Goal: Check status

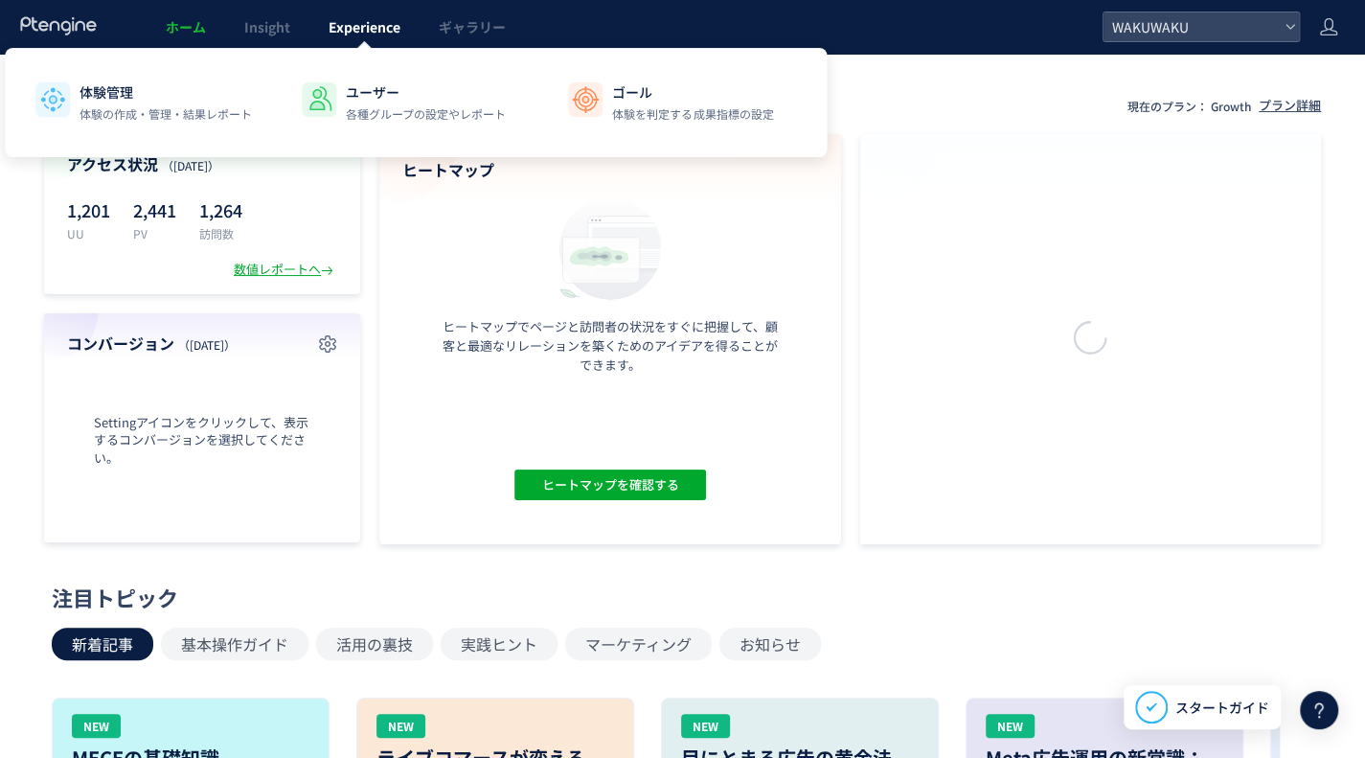
click at [375, 30] on span "Experience" at bounding box center [365, 26] width 72 height 19
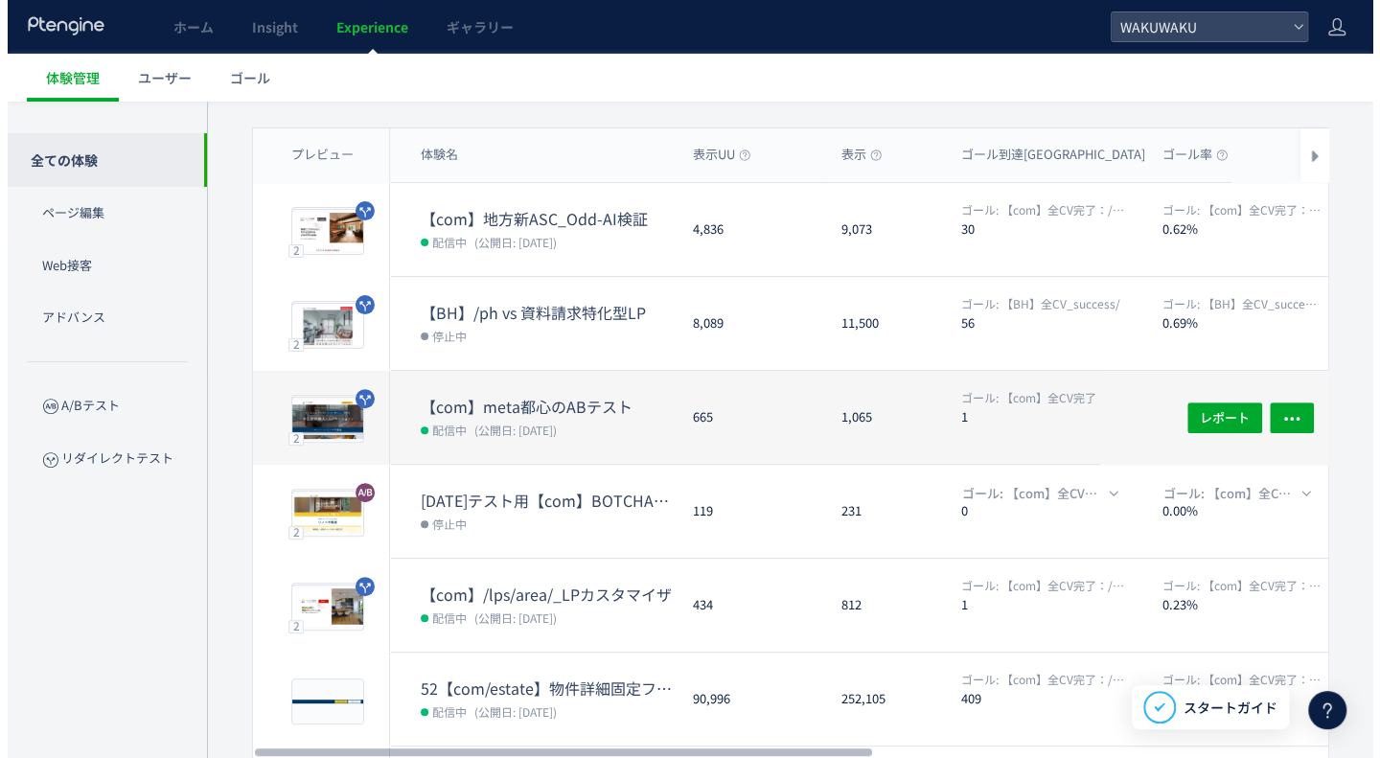
scroll to position [147, 0]
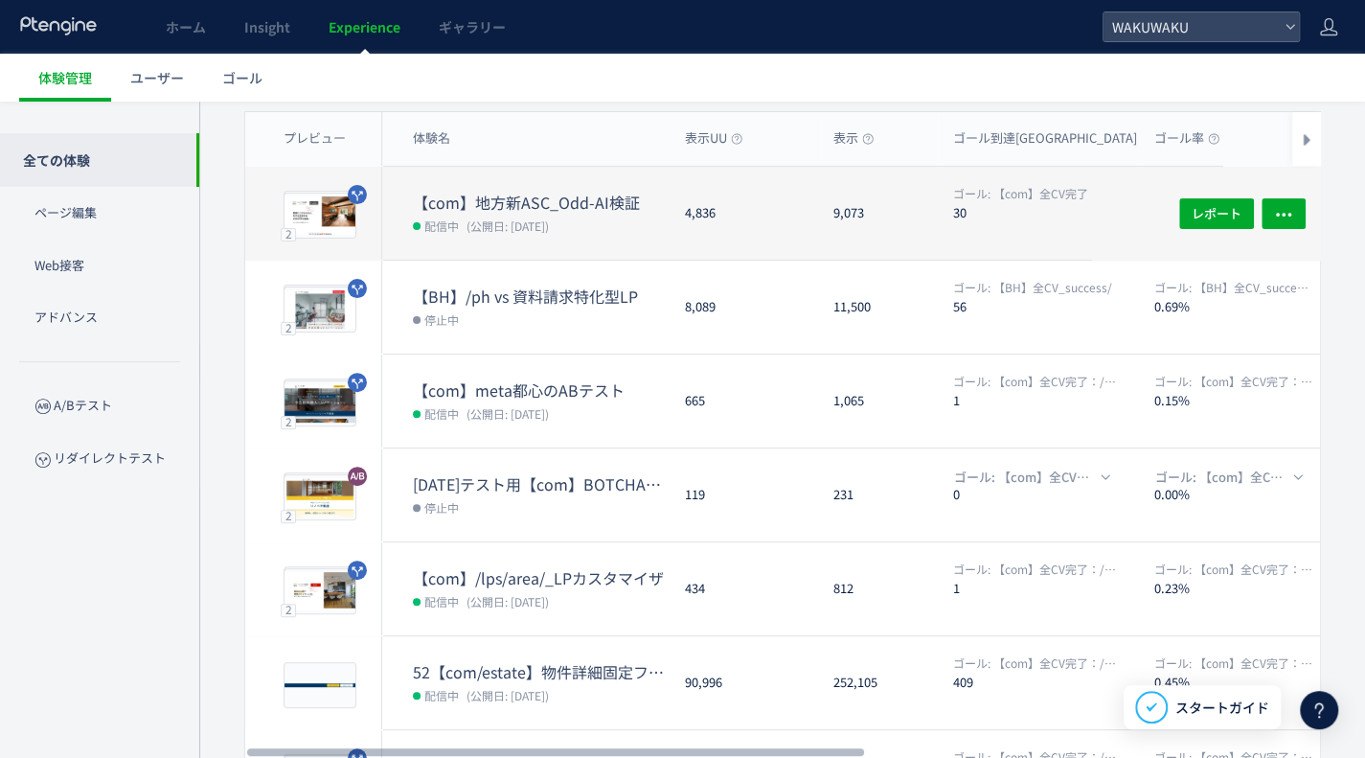
click at [535, 195] on dt "【com】地方新ASC_Odd-AI検証" at bounding box center [541, 203] width 257 height 22
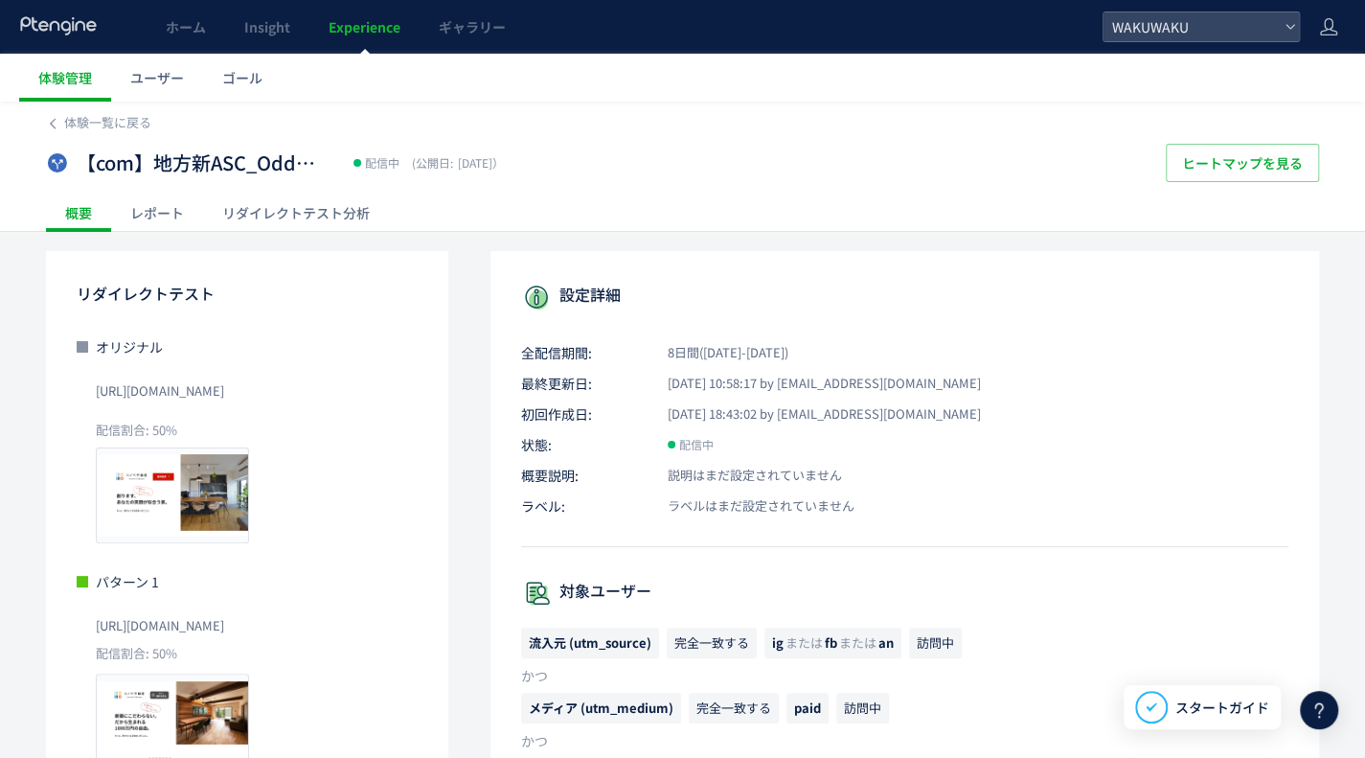
click at [159, 216] on div "レポート" at bounding box center [157, 213] width 92 height 38
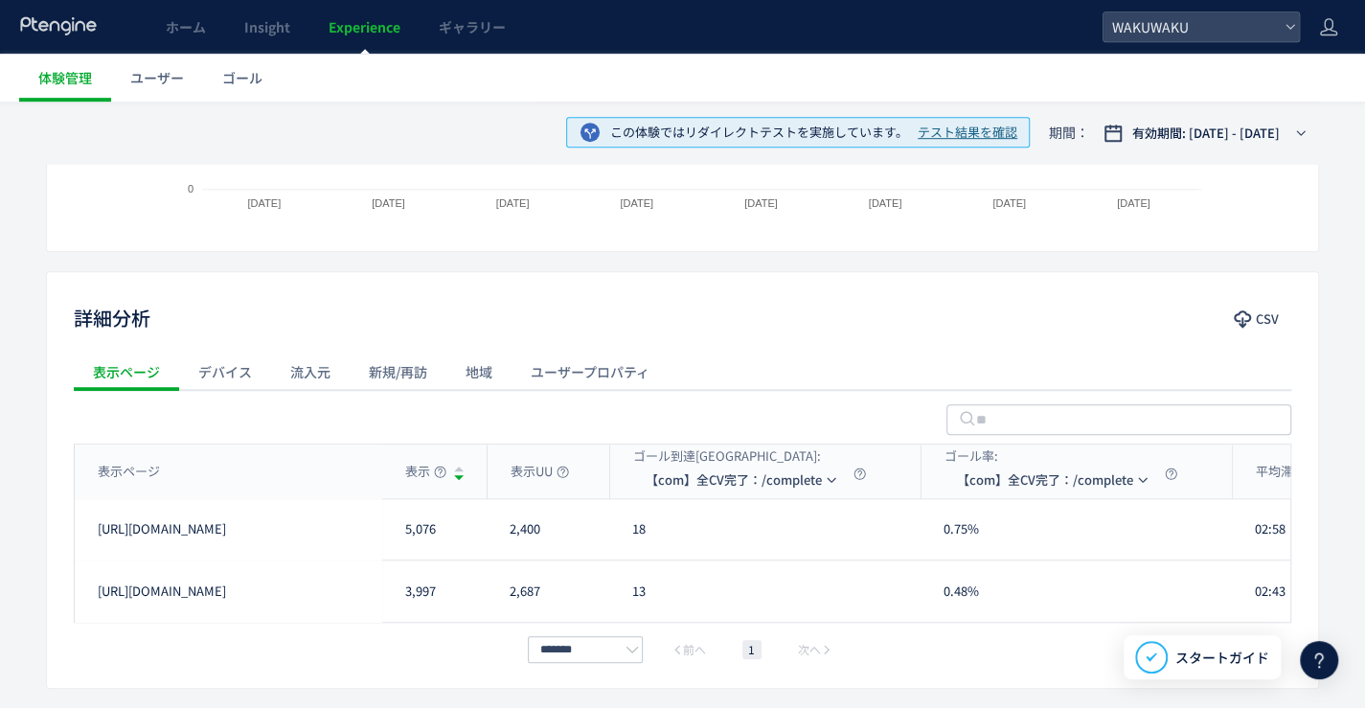
scroll to position [561, 0]
click at [188, 25] on span "ホーム" at bounding box center [186, 26] width 40 height 19
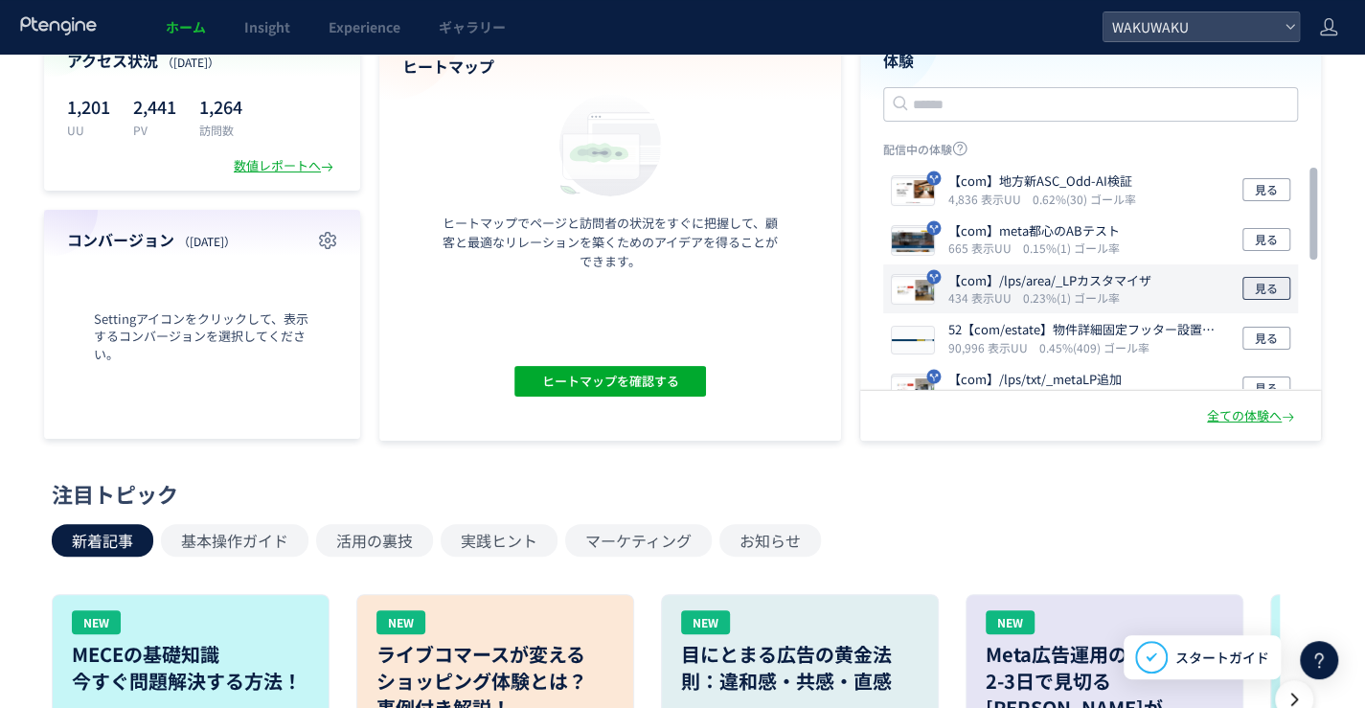
click at [1282, 286] on button "見る" at bounding box center [1267, 288] width 48 height 23
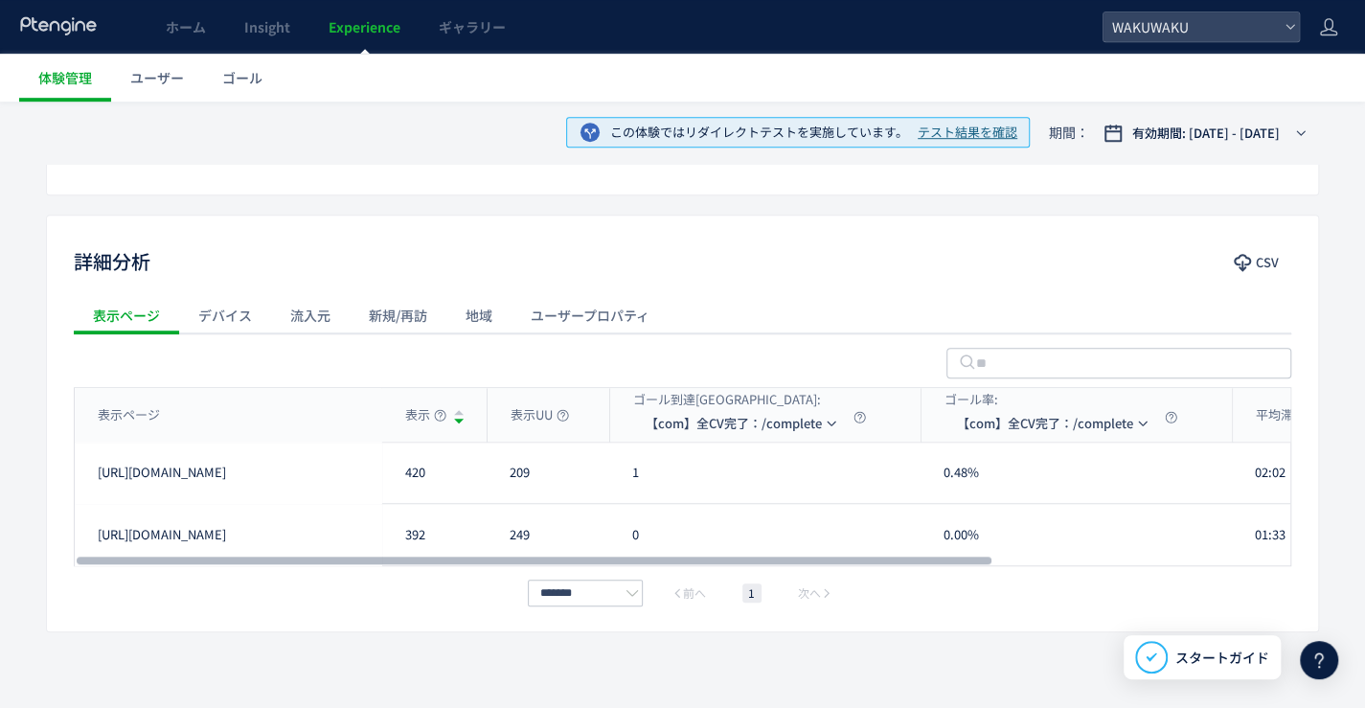
scroll to position [637, 0]
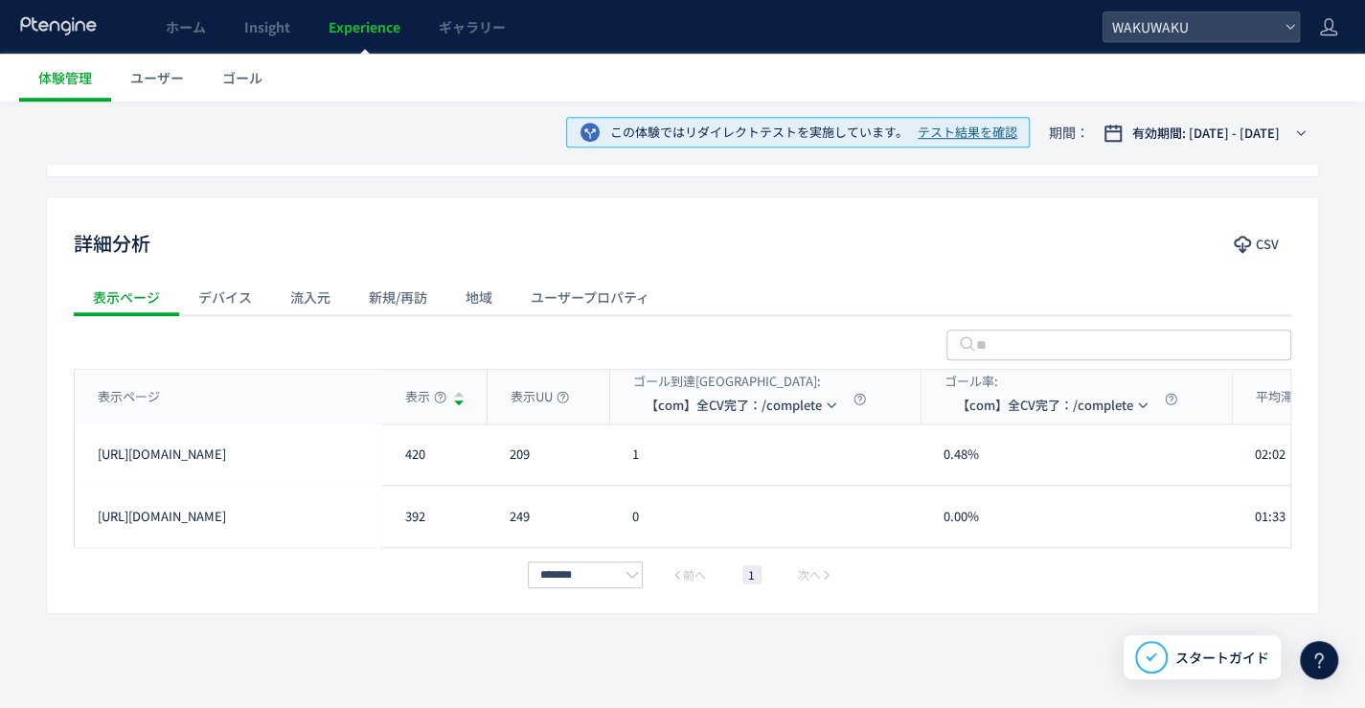
click at [44, 31] on use at bounding box center [58, 25] width 76 height 18
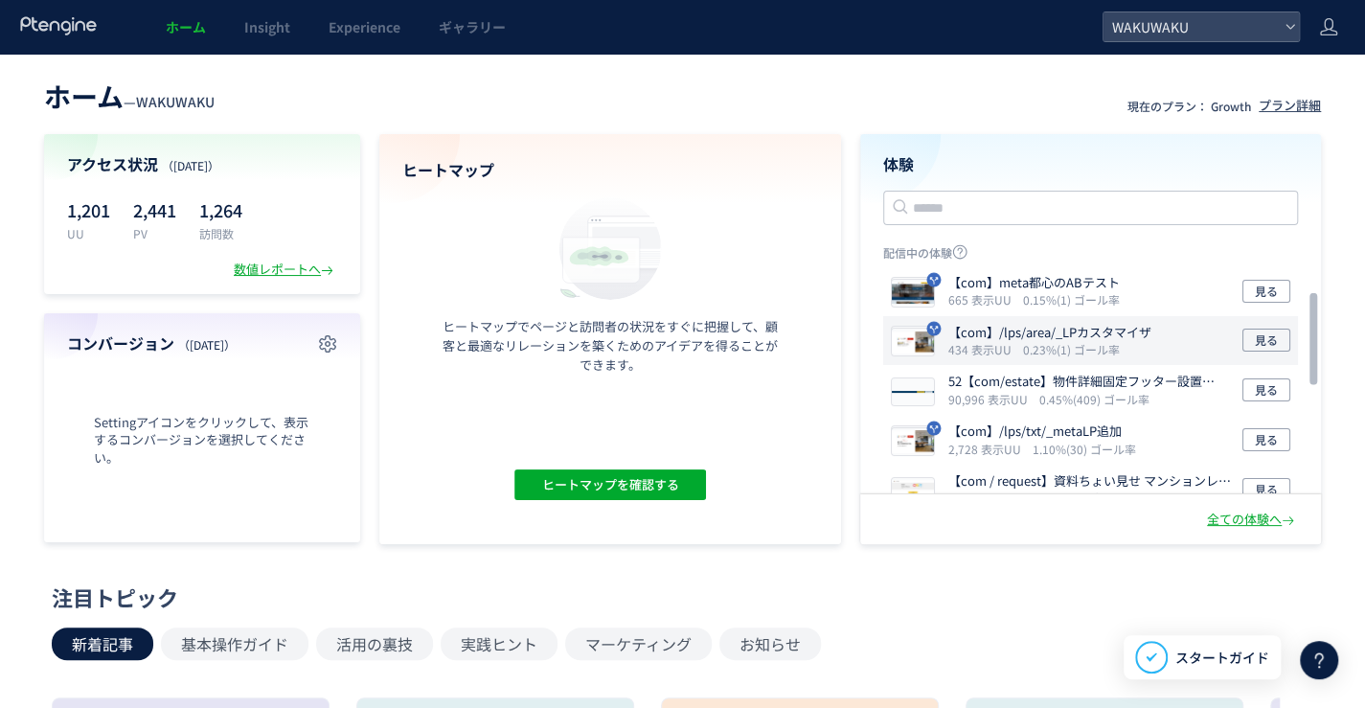
scroll to position [55, 0]
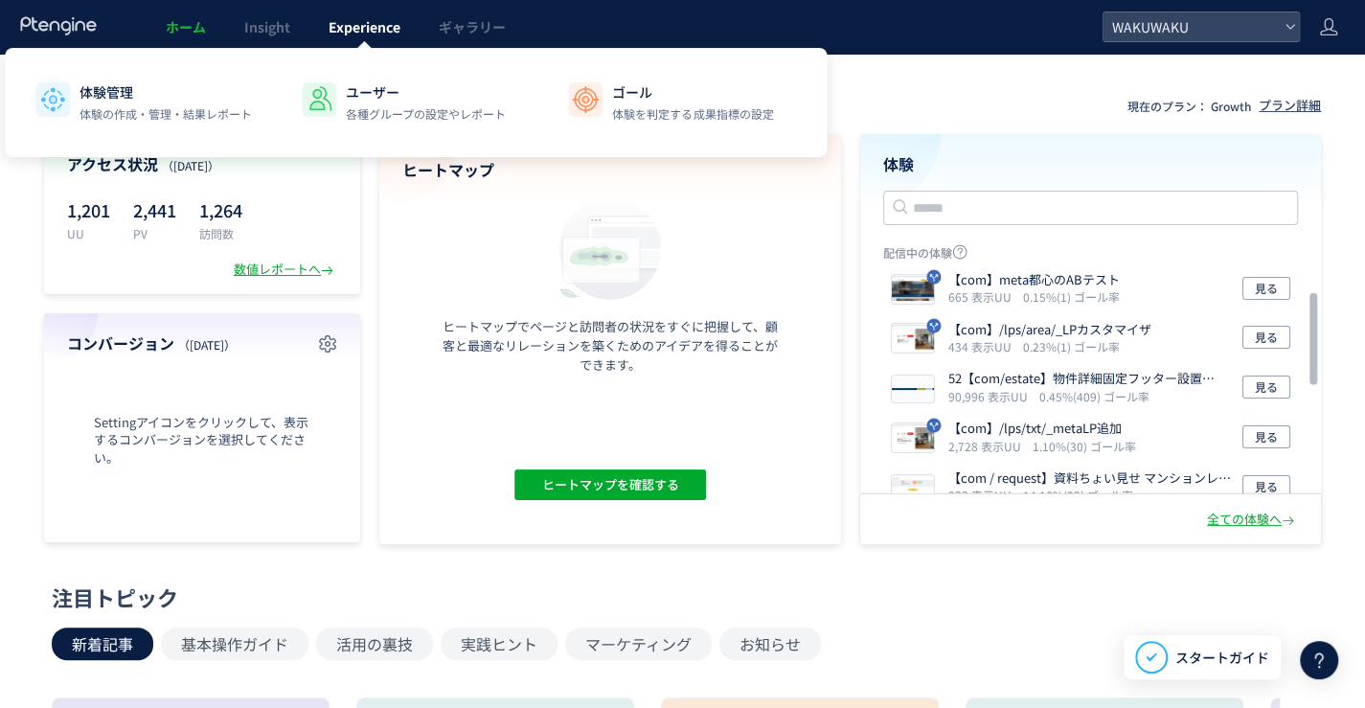
click at [361, 22] on span "Experience" at bounding box center [365, 26] width 72 height 19
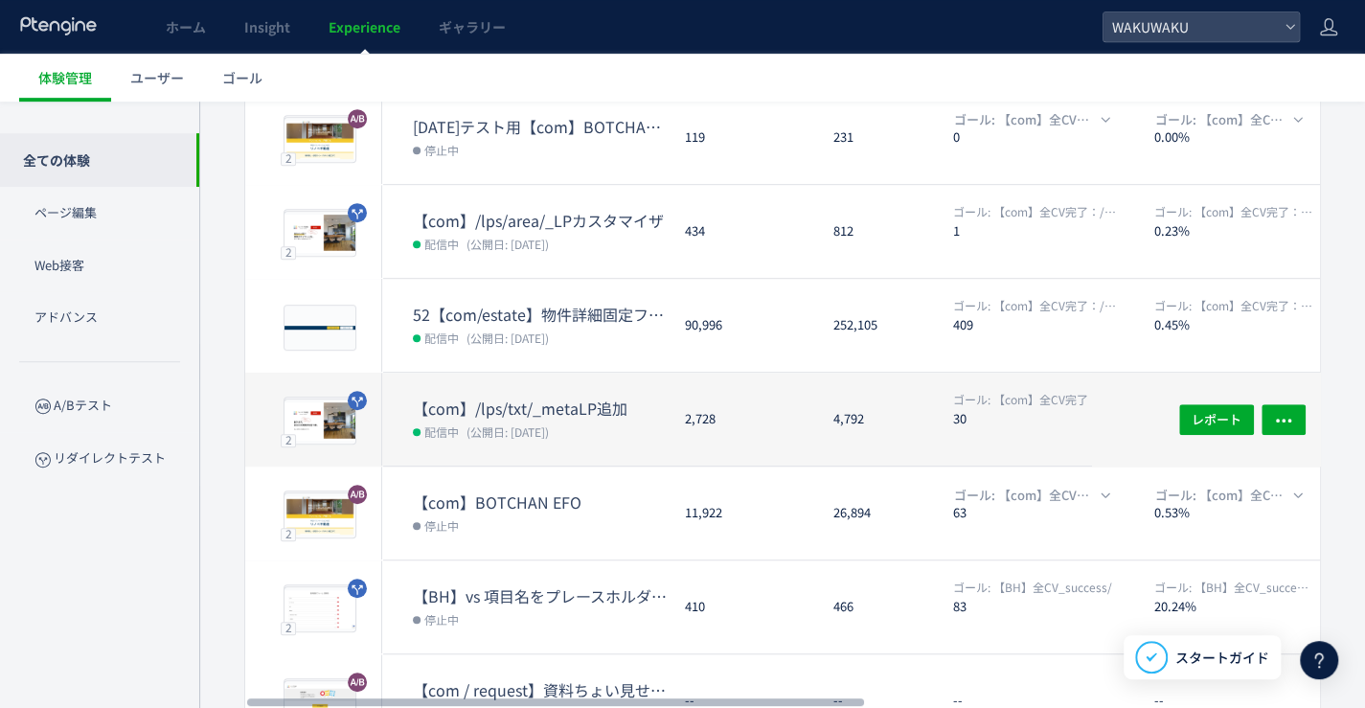
scroll to position [512, 0]
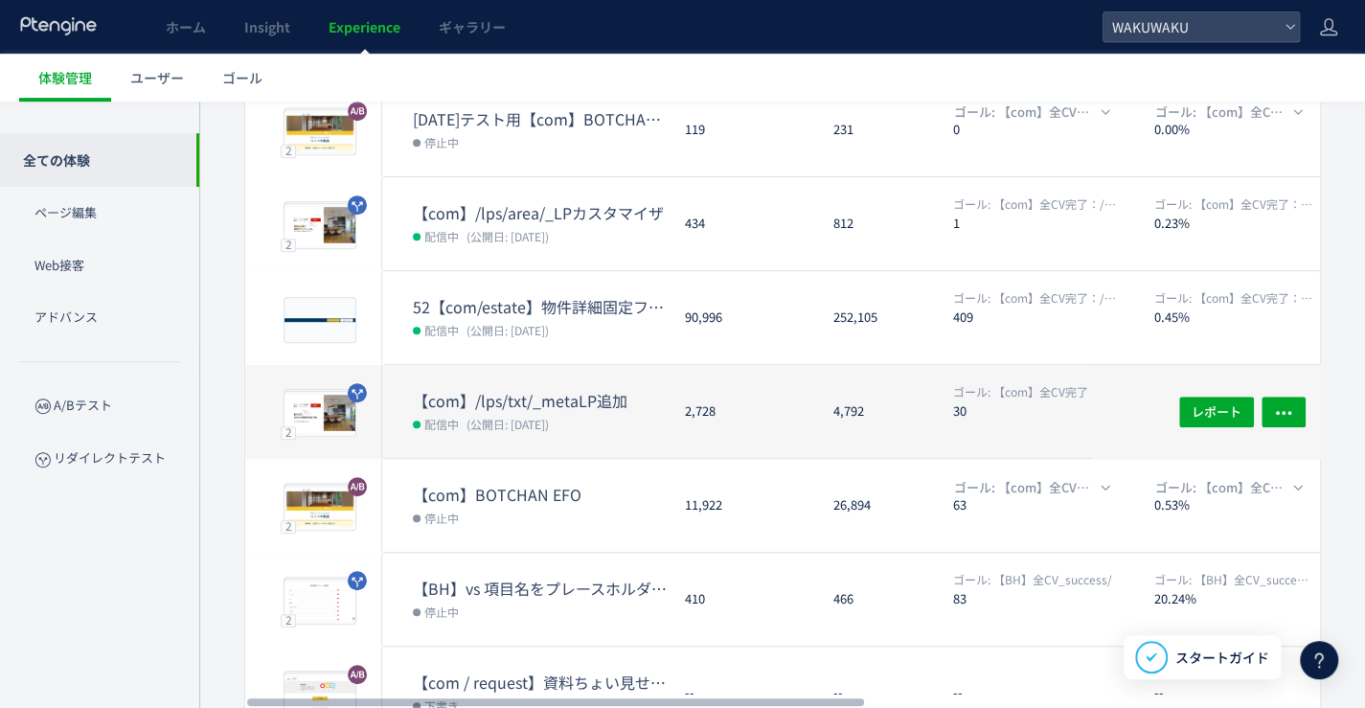
click at [532, 399] on dt "【com】/lps/txt/_metaLP追加" at bounding box center [541, 401] width 257 height 22
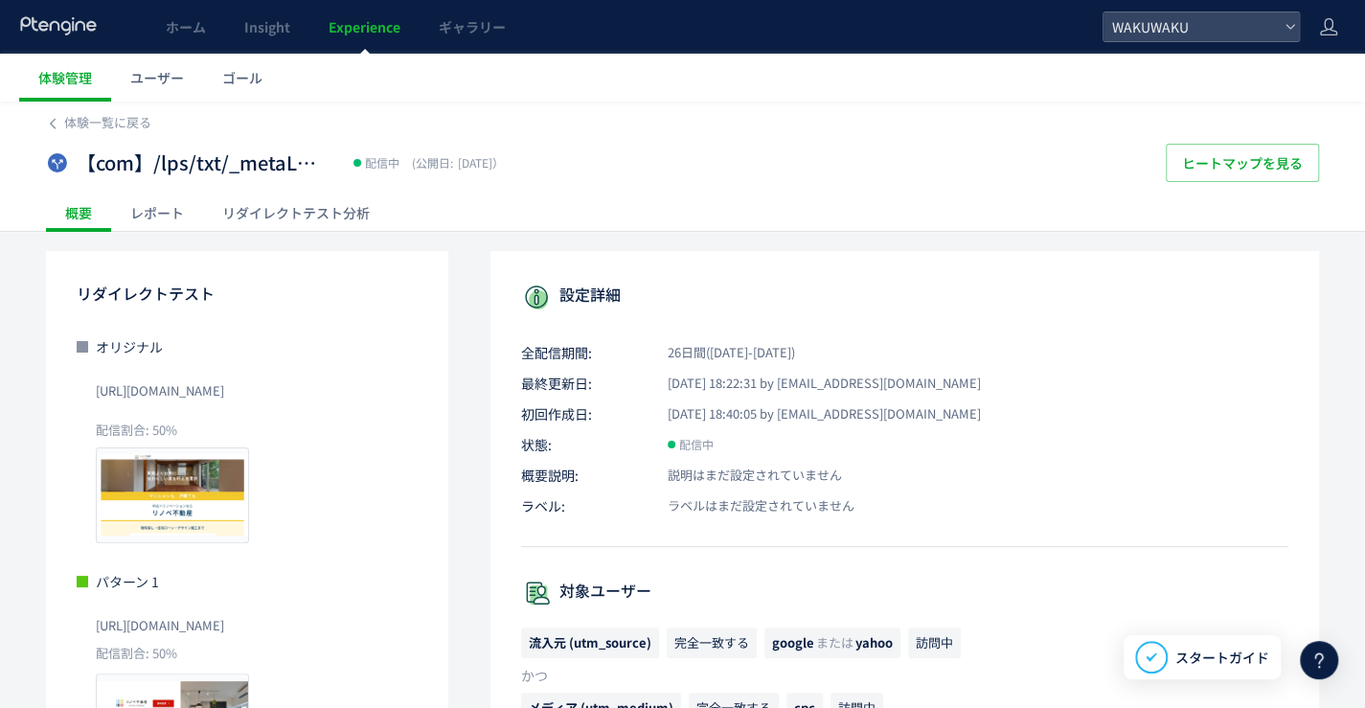
click at [142, 213] on div "レポート" at bounding box center [157, 213] width 92 height 38
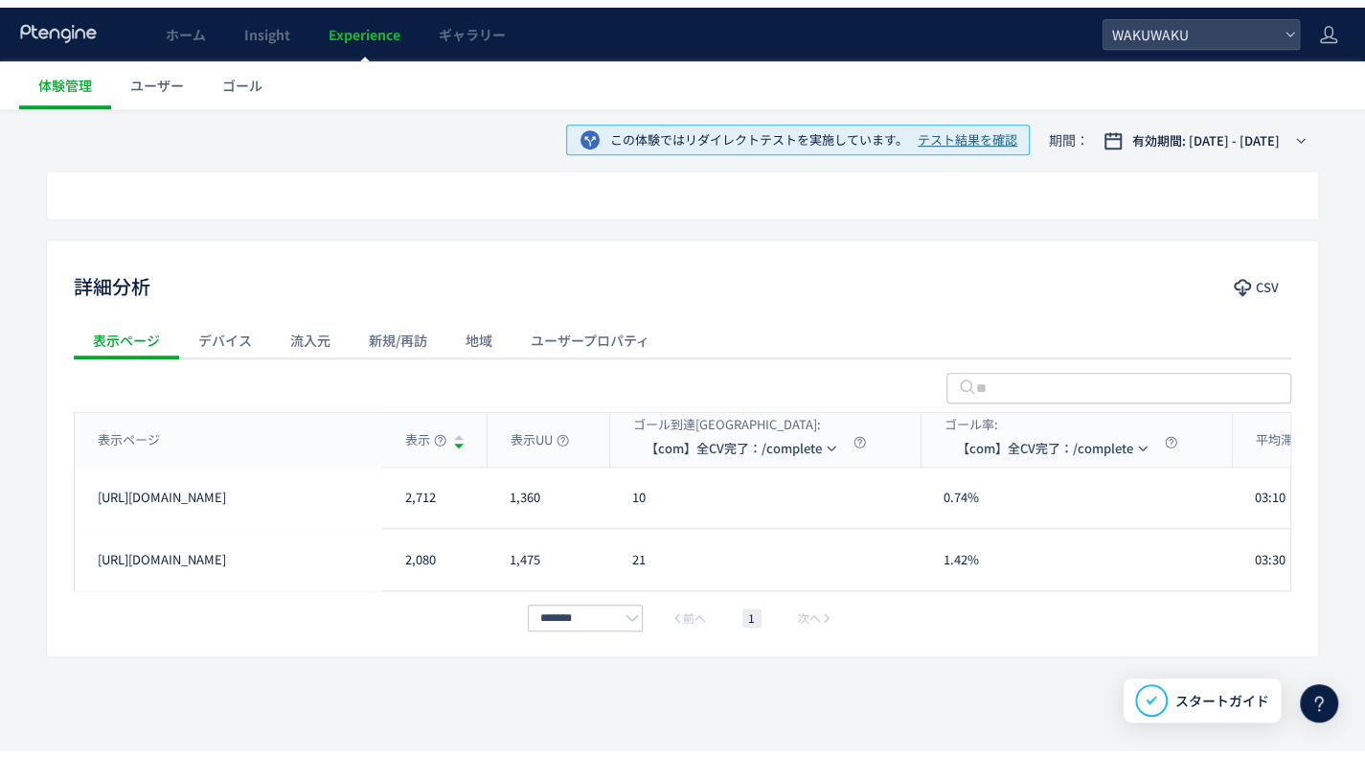
scroll to position [587, 0]
